Goal: Information Seeking & Learning: Learn about a topic

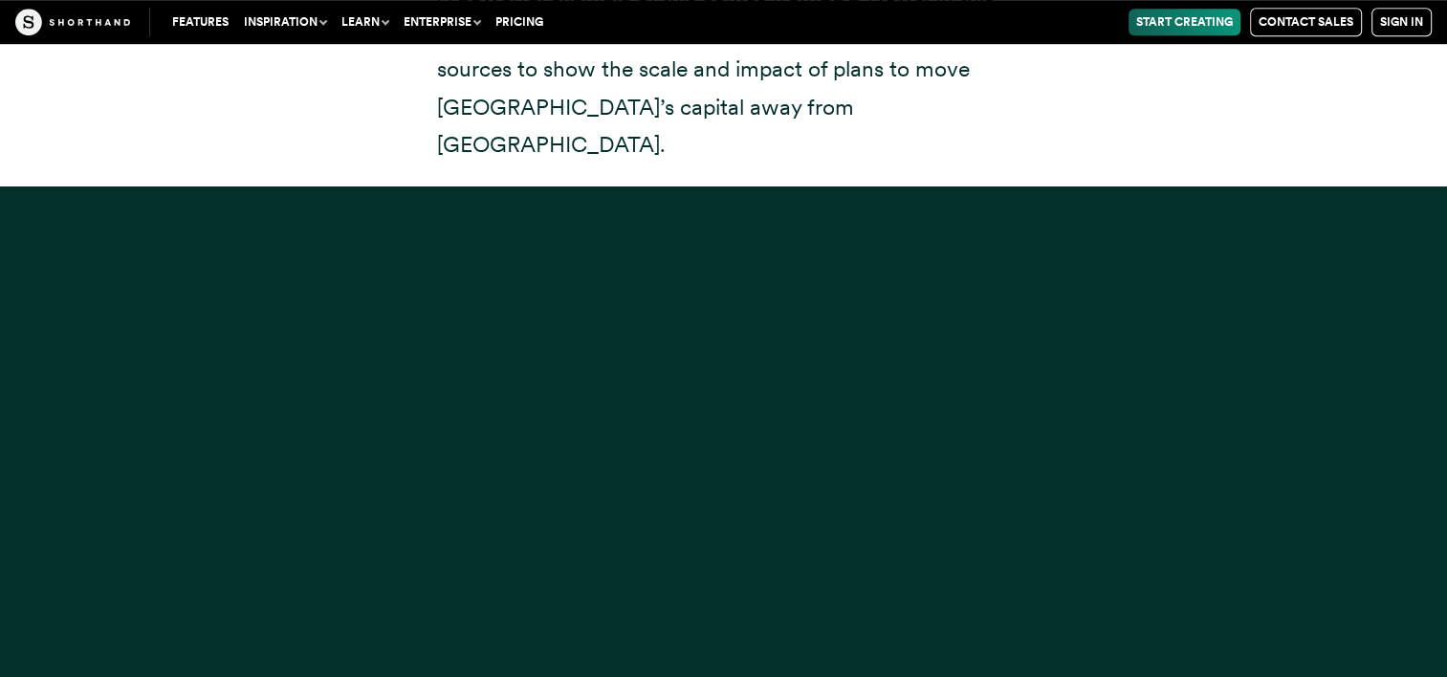
scroll to position [15683, 0]
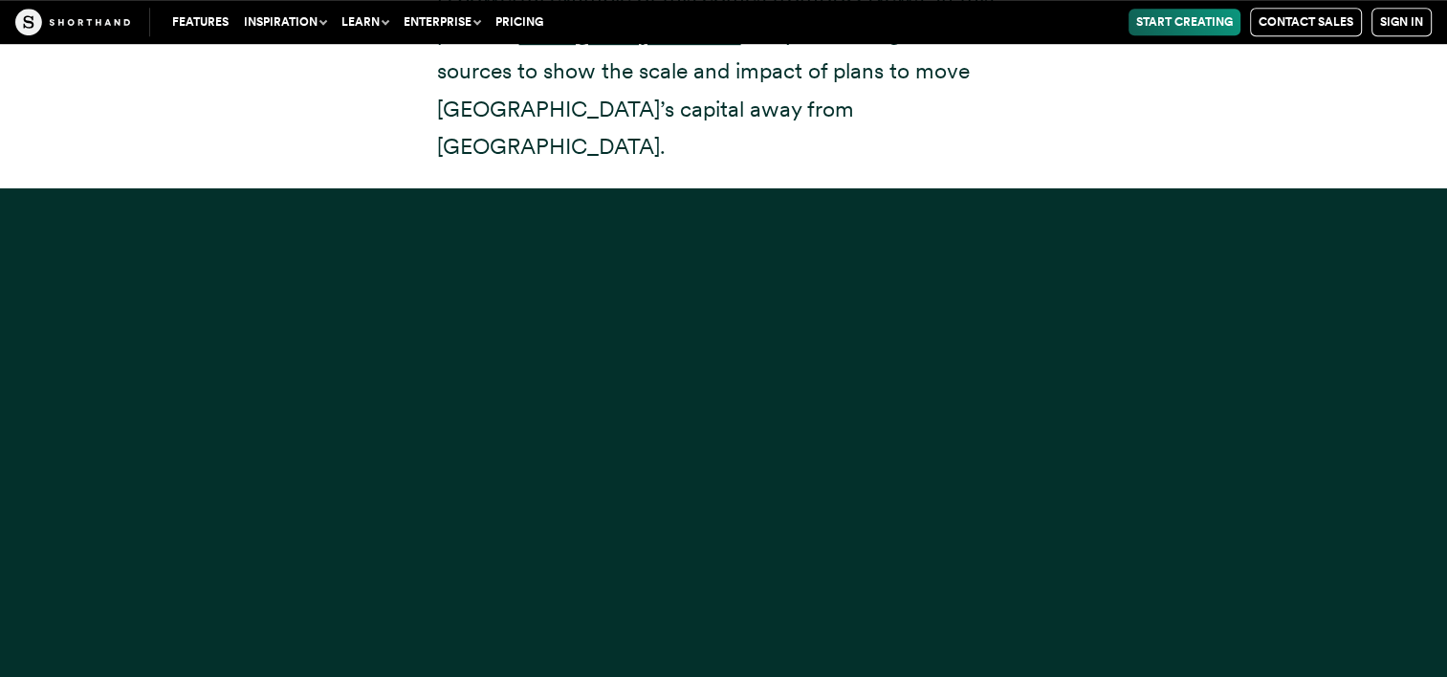
click at [1205, 402] on div at bounding box center [723, 526] width 1447 height 677
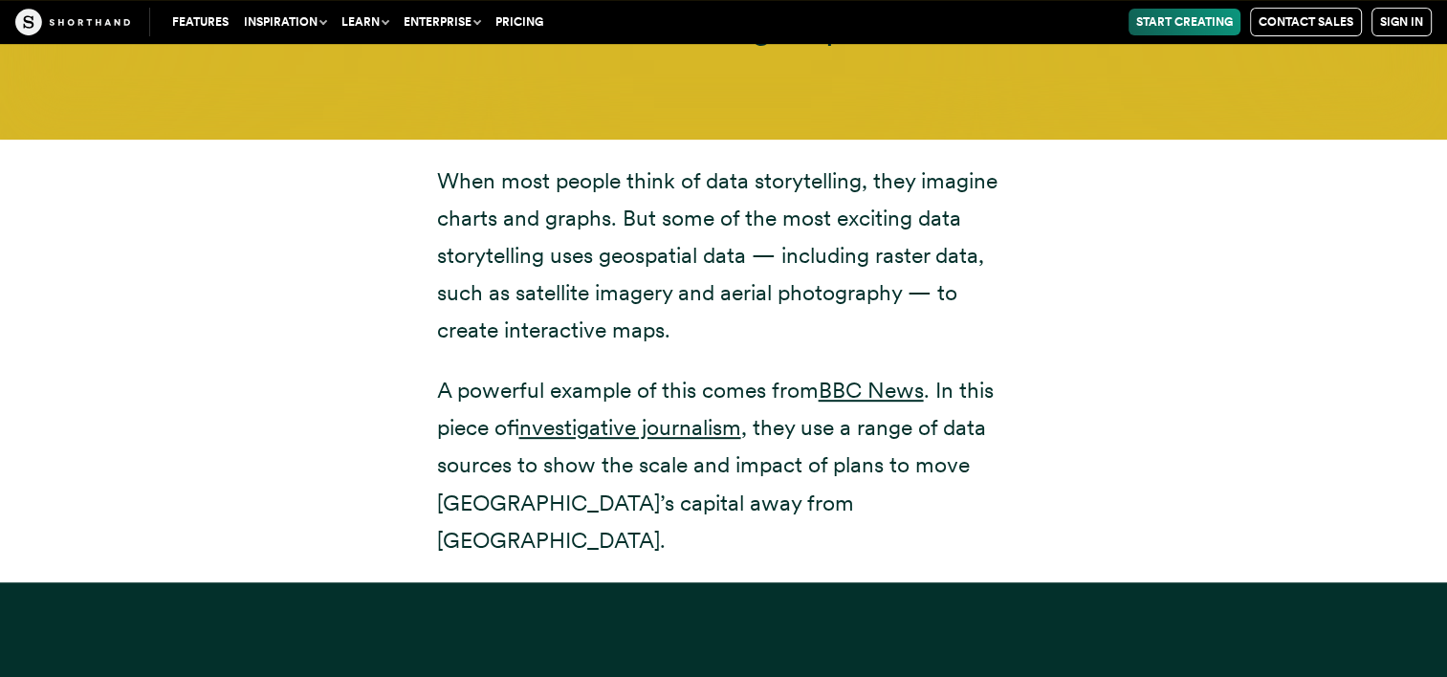
scroll to position [15263, 0]
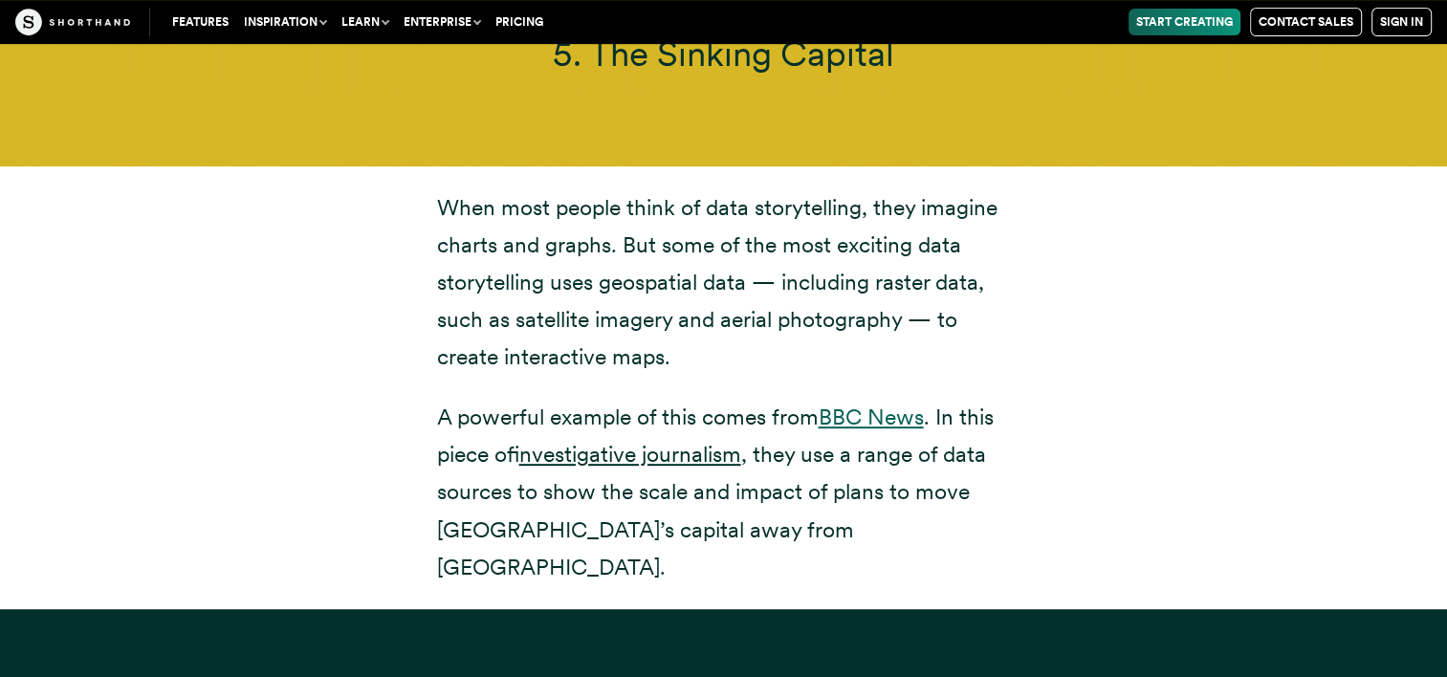
click at [855, 404] on link "BBC News" at bounding box center [871, 417] width 105 height 27
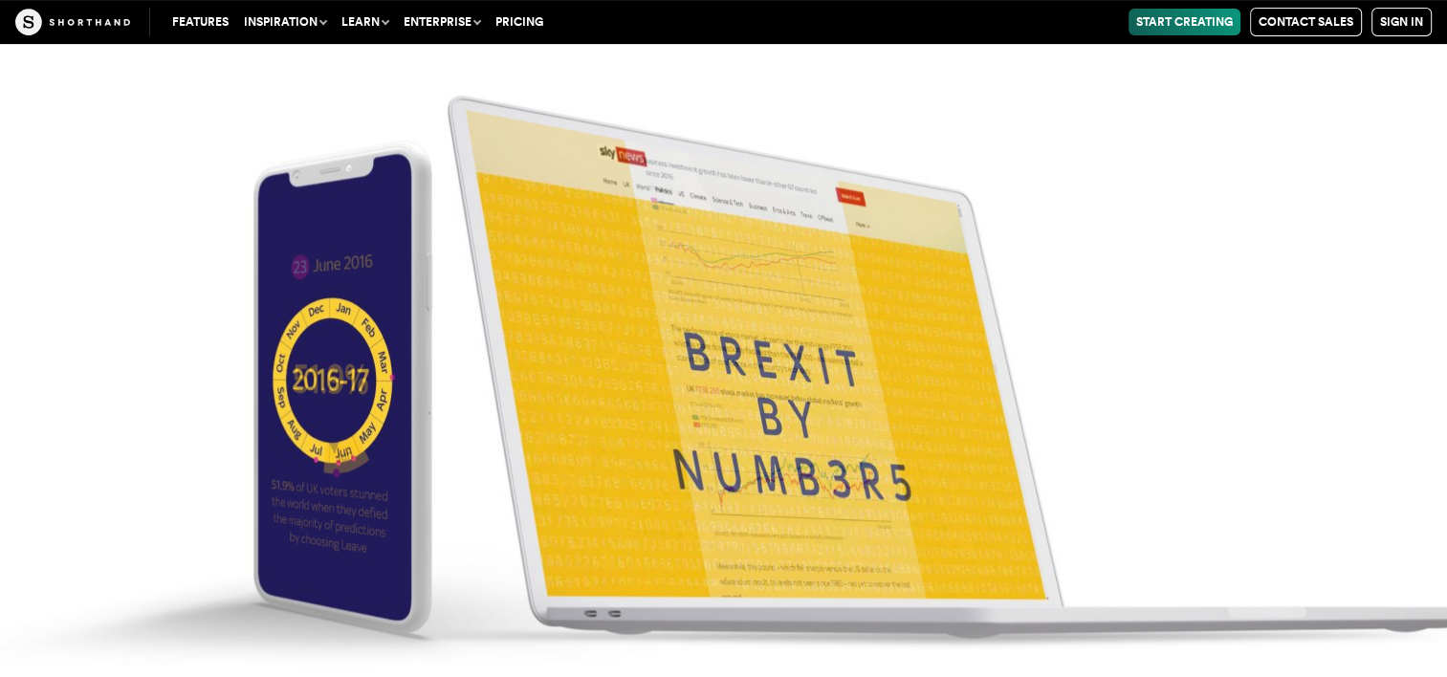
scroll to position [7804, 0]
click at [208, 23] on link "Features" at bounding box center [200, 22] width 72 height 27
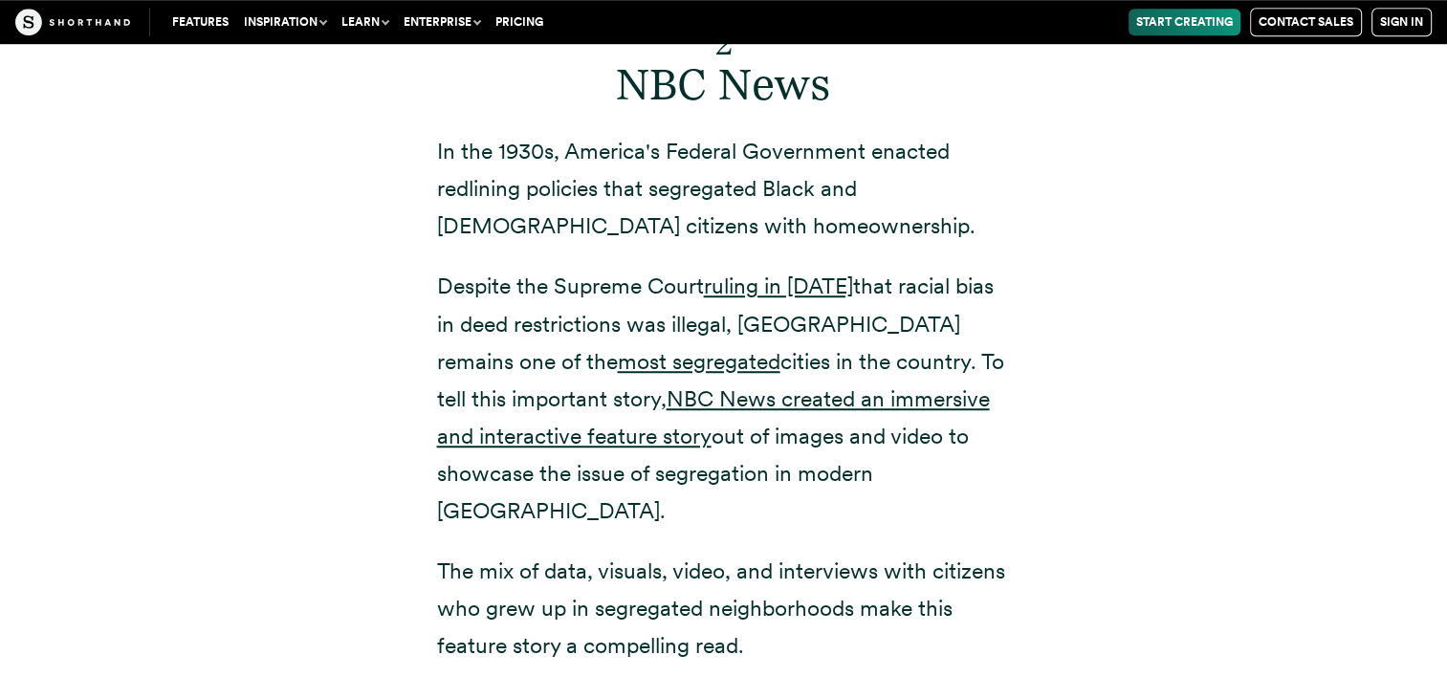
scroll to position [8552, 0]
click at [576, 386] on link "NBC News created an immersive and interactive feature story" at bounding box center [713, 418] width 553 height 64
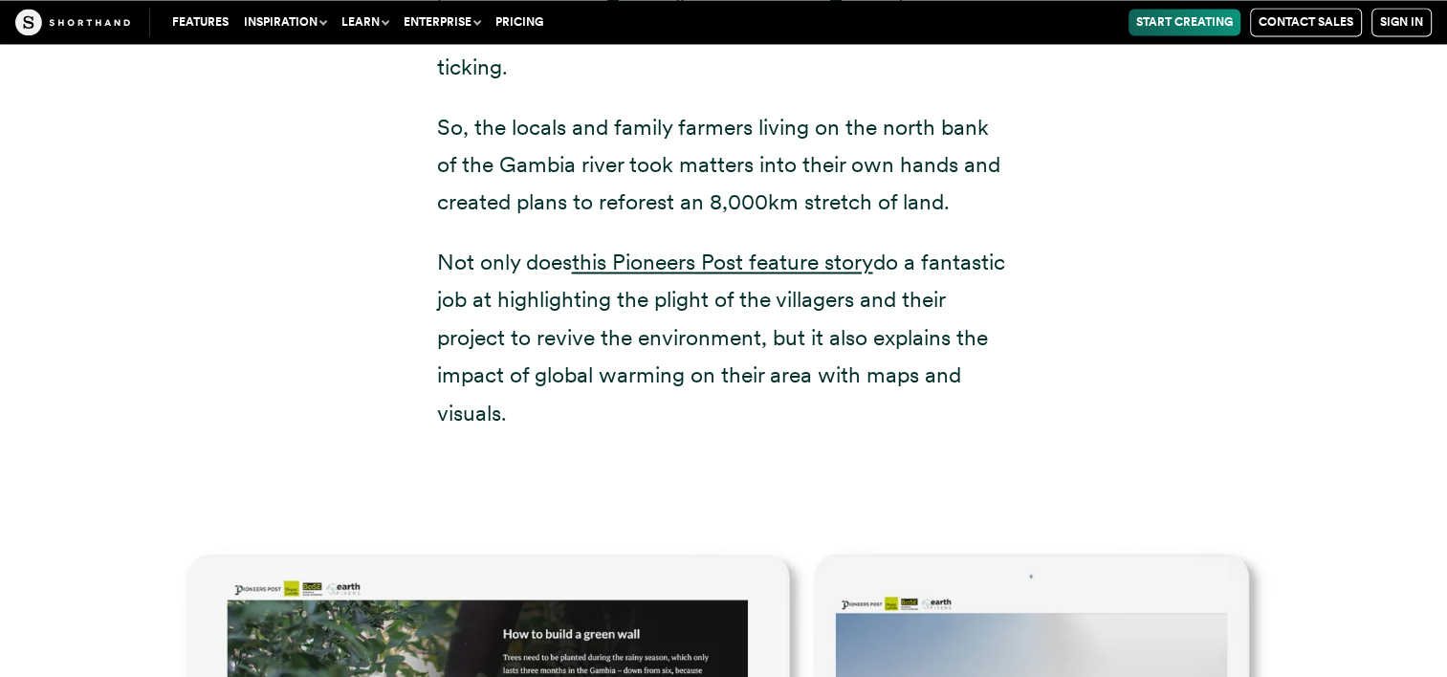
scroll to position [10333, 0]
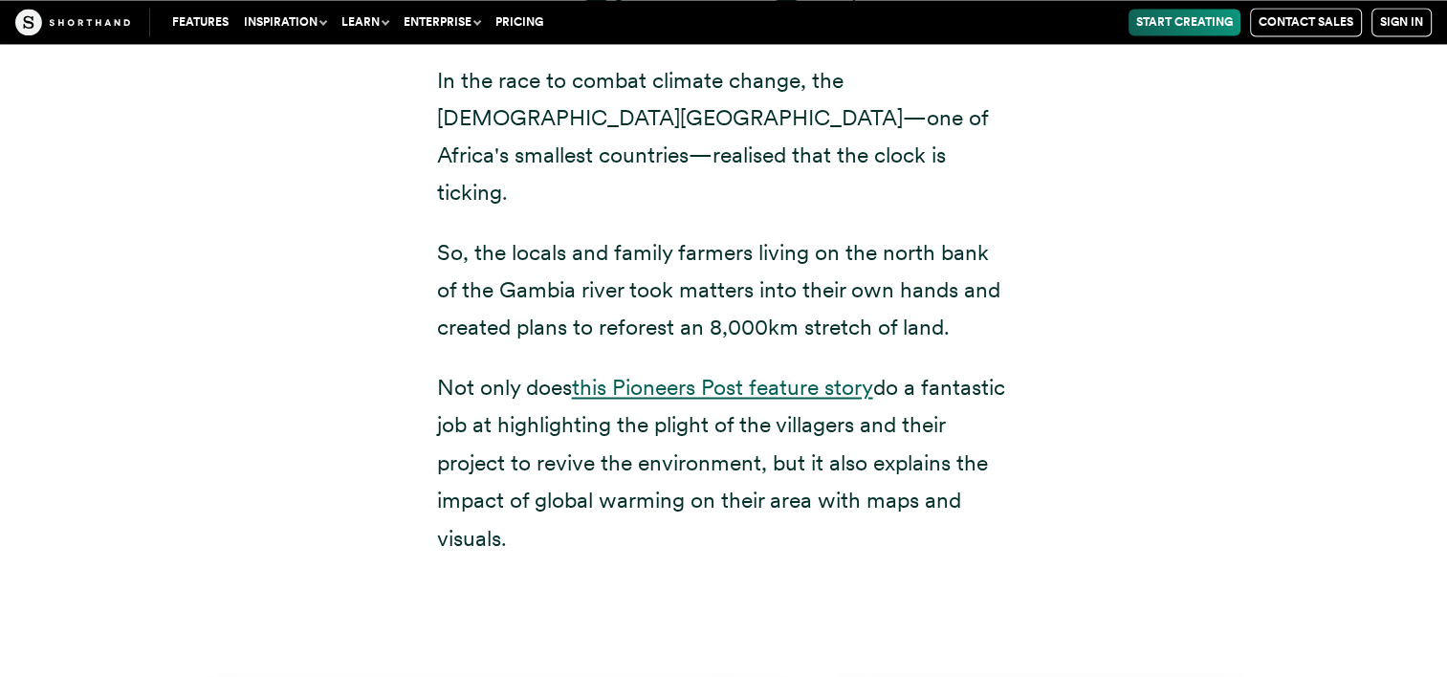
click at [695, 374] on link "this Pioneers Post feature story" at bounding box center [722, 387] width 301 height 27
